Goal: Submit feedback/report problem

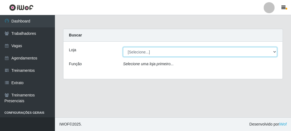
click at [147, 50] on select "[Selecione...] FrigoMaster" at bounding box center [200, 52] width 154 height 10
select select "392"
click at [123, 47] on select "[Selecione...] FrigoMaster" at bounding box center [200, 52] width 154 height 10
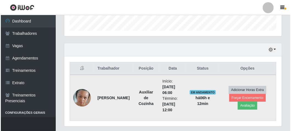
scroll to position [180, 0]
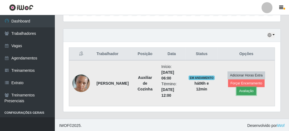
click at [241, 91] on button "Avaliação" at bounding box center [246, 91] width 19 height 8
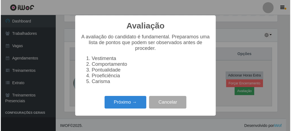
scroll to position [114, 215]
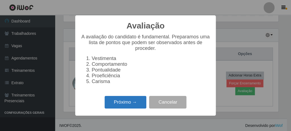
click at [131, 107] on button "Próximo →" at bounding box center [126, 102] width 42 height 13
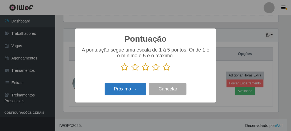
scroll to position [274368, 274267]
click at [164, 68] on icon at bounding box center [166, 67] width 8 height 8
click at [162, 71] on input "radio" at bounding box center [162, 71] width 0 height 0
click at [129, 90] on button "Próximo →" at bounding box center [126, 89] width 42 height 13
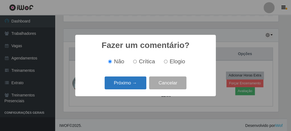
click at [134, 83] on button "Próximo →" at bounding box center [126, 83] width 42 height 13
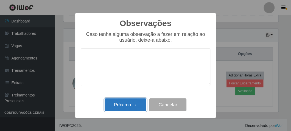
click at [131, 103] on button "Próximo →" at bounding box center [126, 105] width 42 height 13
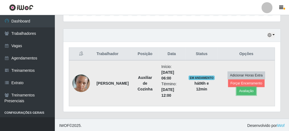
scroll to position [114, 217]
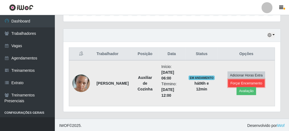
click at [234, 82] on button "Forçar Encerramento" at bounding box center [246, 84] width 37 height 8
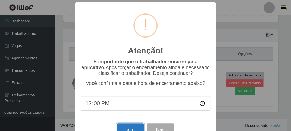
click at [124, 129] on button "Sim" at bounding box center [130, 130] width 27 height 13
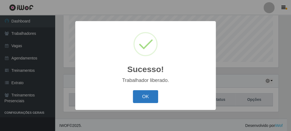
click at [143, 98] on button "OK" at bounding box center [146, 96] width 26 height 13
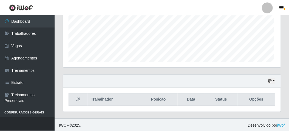
scroll to position [114, 217]
